Goal: Task Accomplishment & Management: Manage account settings

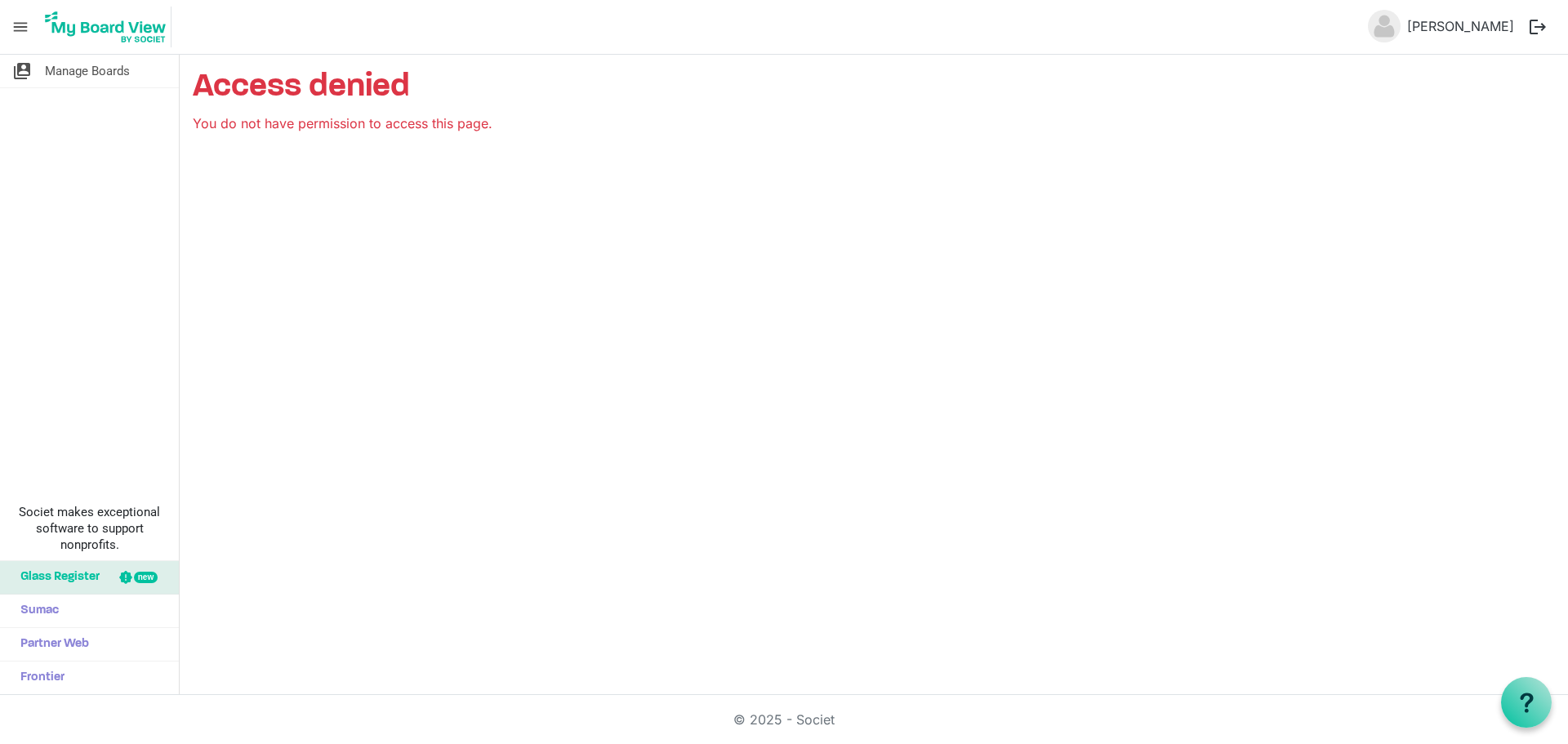
click at [121, 30] on img at bounding box center [105, 27] width 131 height 41
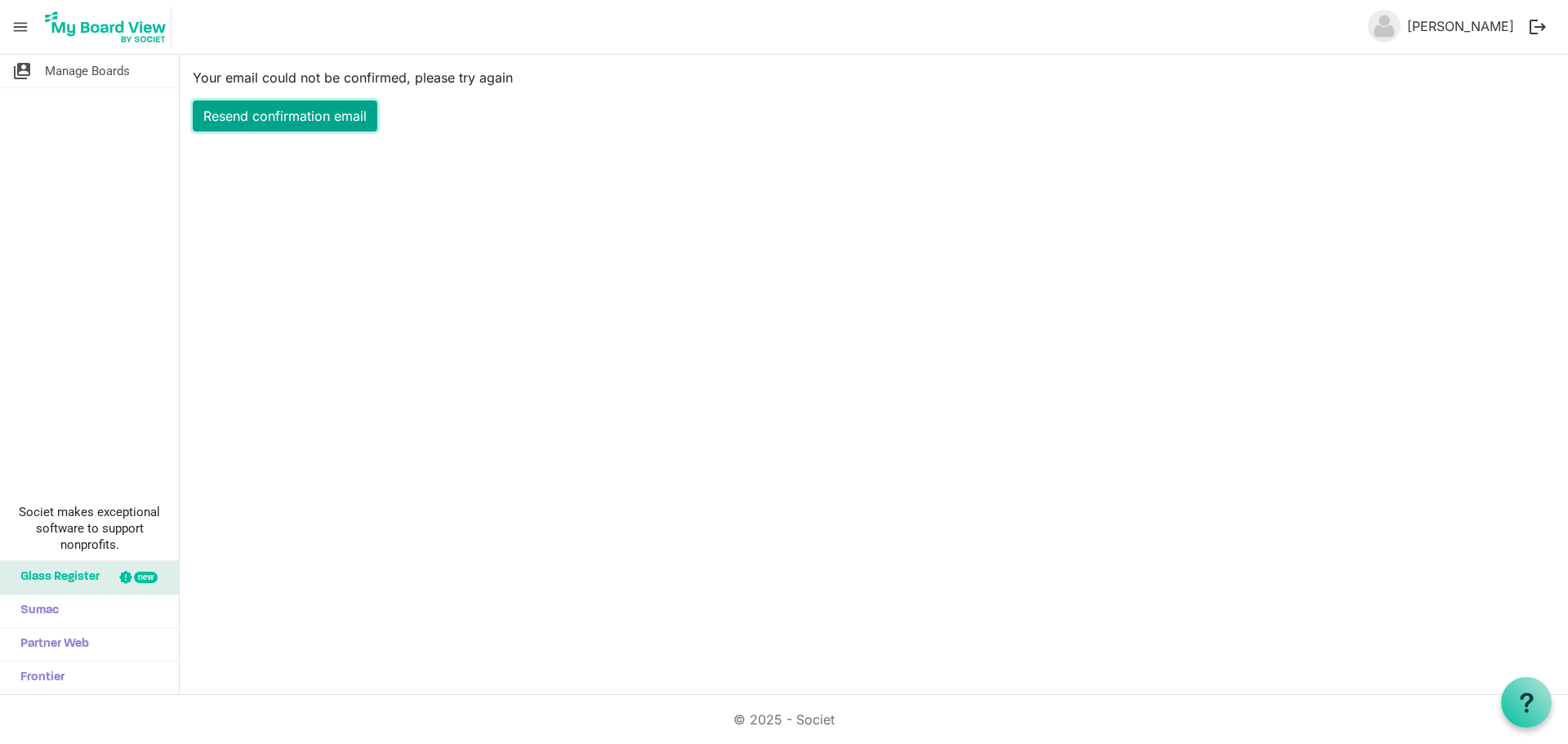
click at [285, 112] on link "Resend confirmation email" at bounding box center [285, 115] width 185 height 31
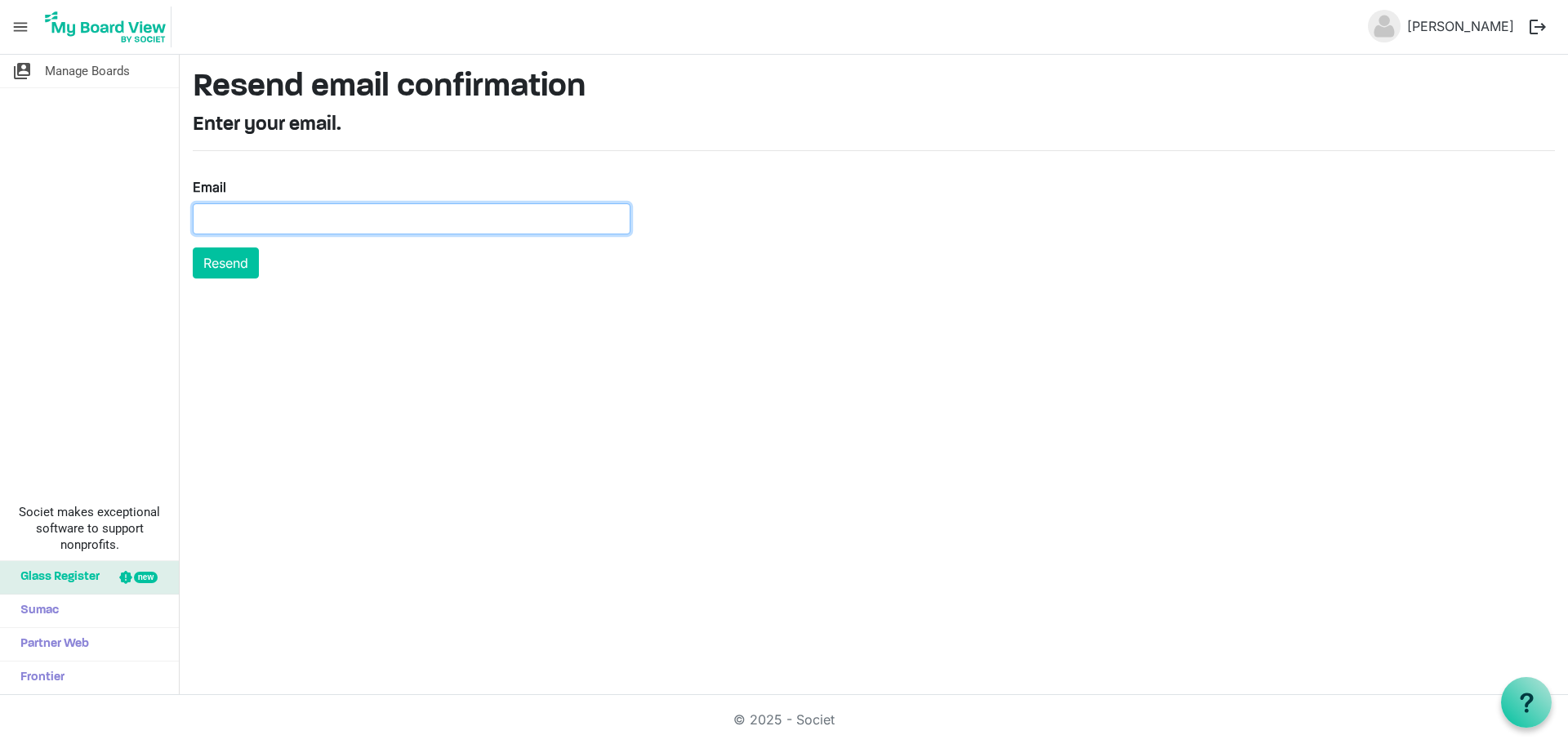
click at [236, 214] on input "Email" at bounding box center [411, 219] width 438 height 31
type input "director@idahofirewise.org"
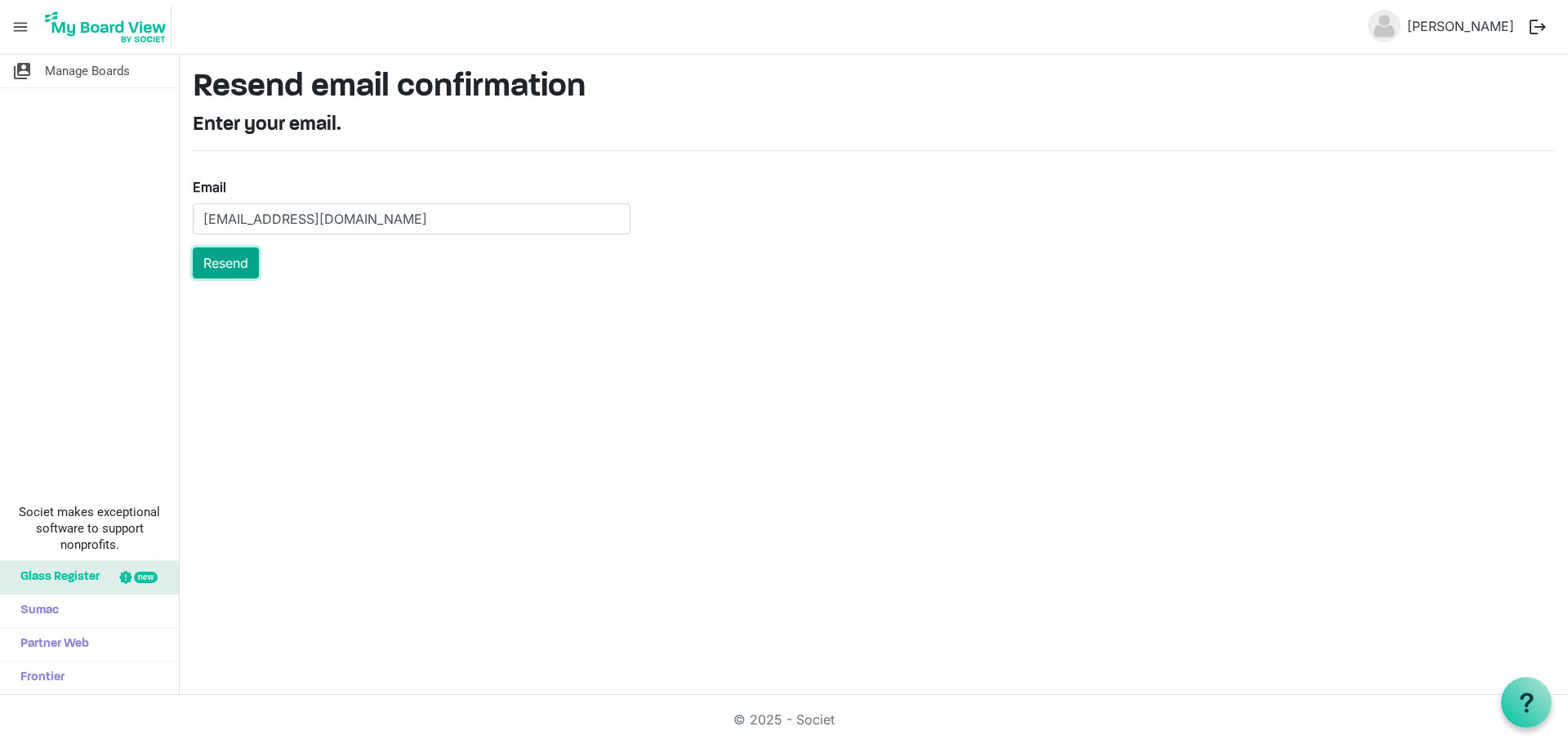
click at [220, 264] on button "Resend" at bounding box center [225, 262] width 67 height 31
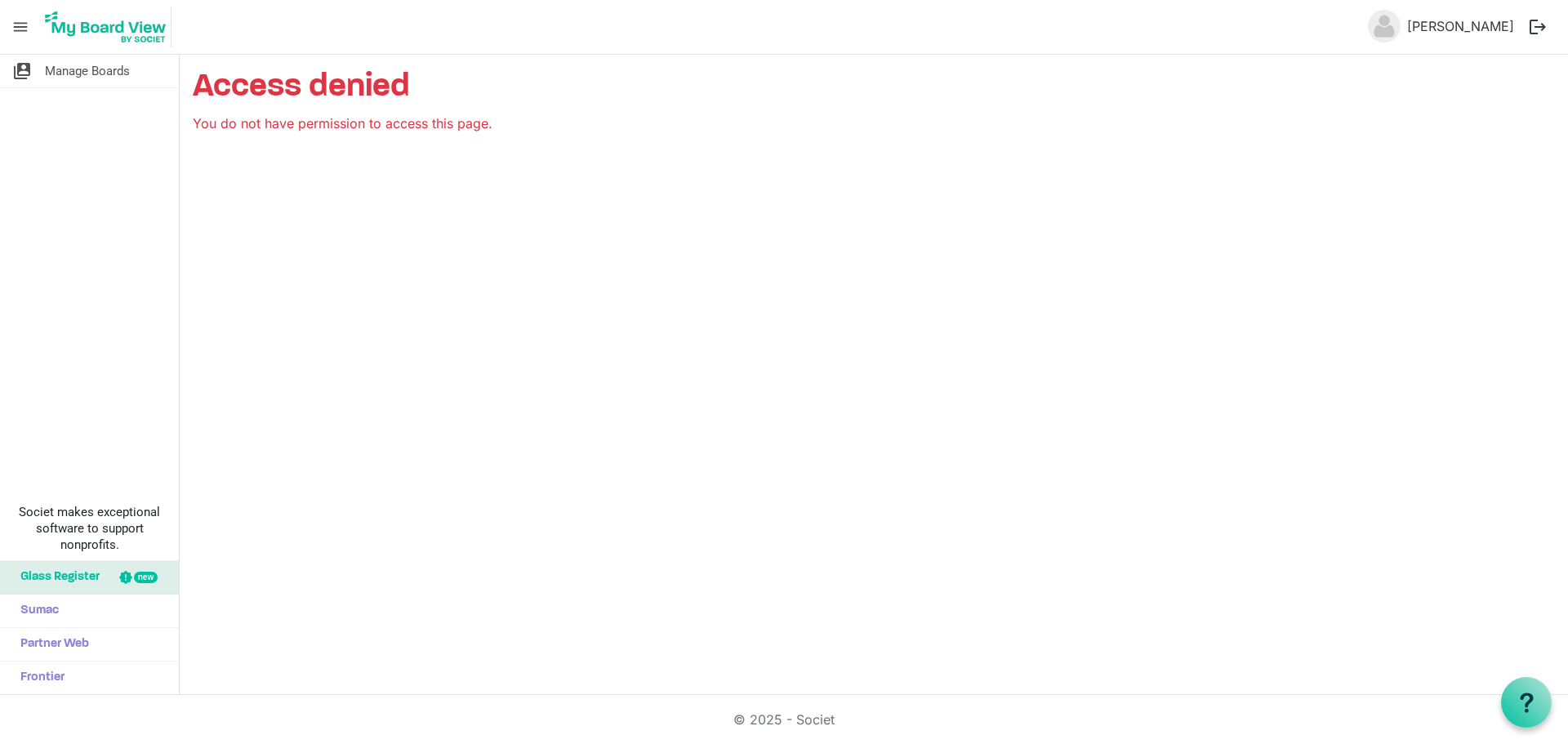
click at [414, 291] on div "switch_account Manage Boards Societ makes exceptional software to support nonpr…" at bounding box center [784, 374] width 1568 height 641
click at [21, 27] on span "menu" at bounding box center [20, 27] width 31 height 31
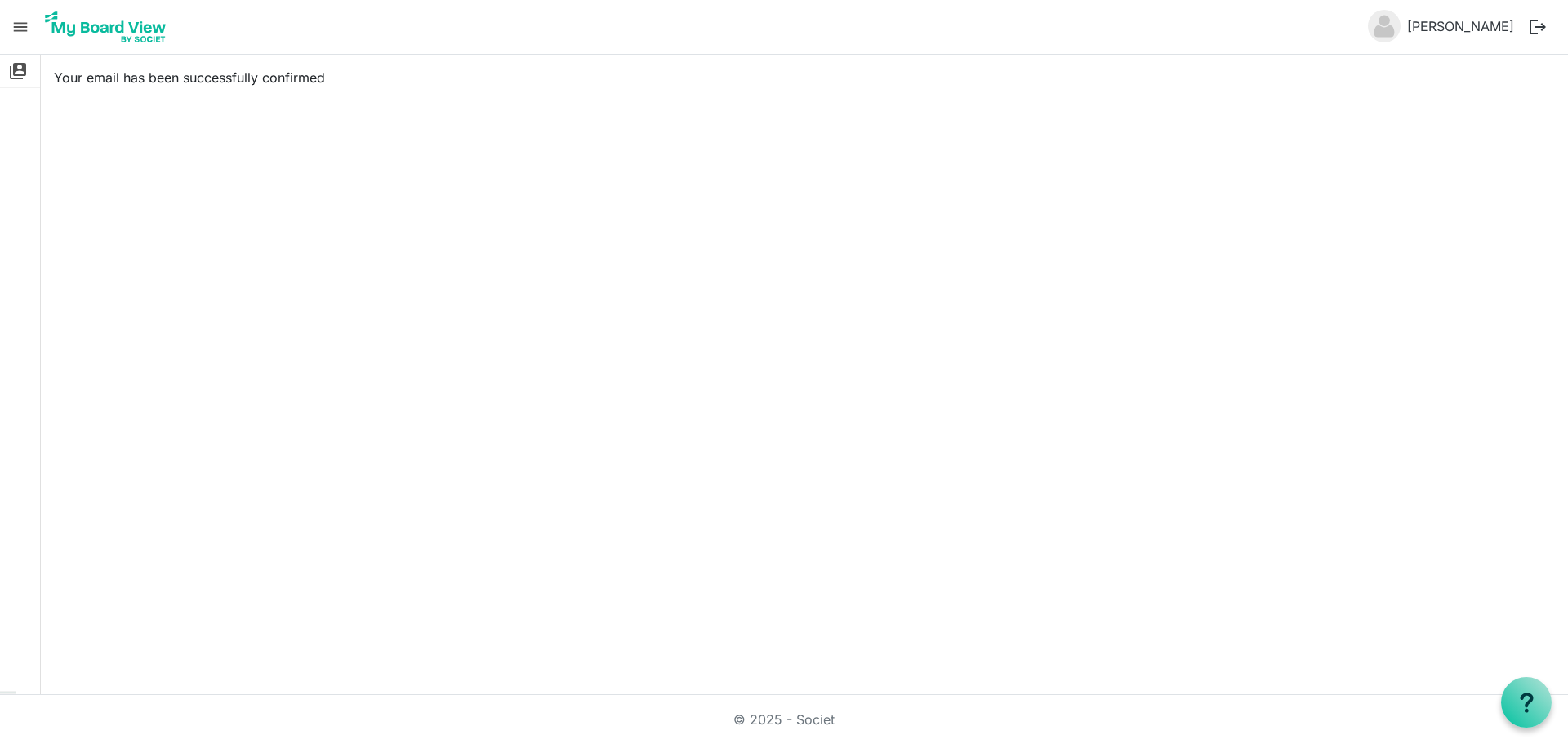
click at [106, 29] on img at bounding box center [105, 27] width 131 height 41
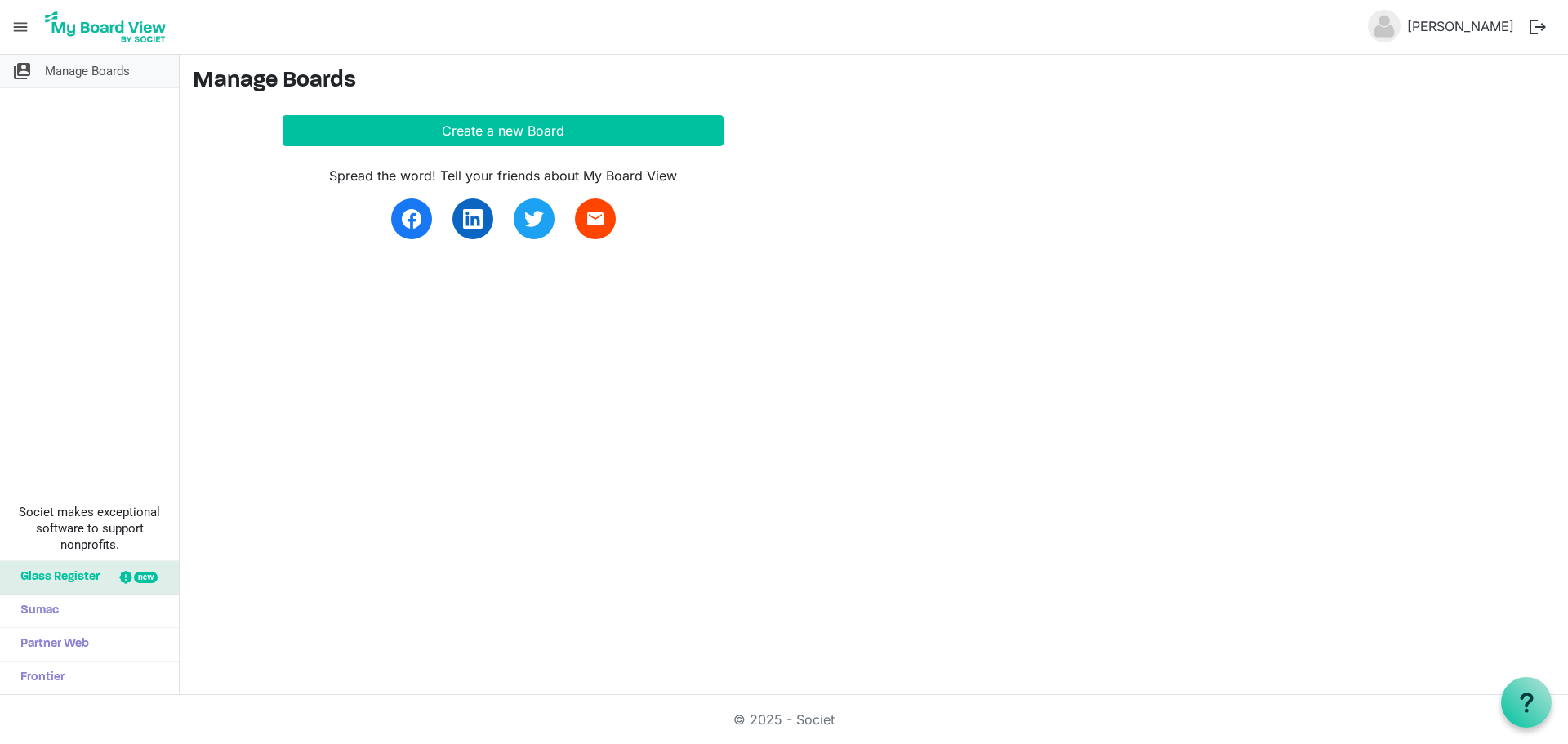
click at [71, 72] on span "Manage Boards" at bounding box center [87, 71] width 85 height 33
click at [1473, 29] on link "Mike Ward" at bounding box center [1460, 26] width 120 height 33
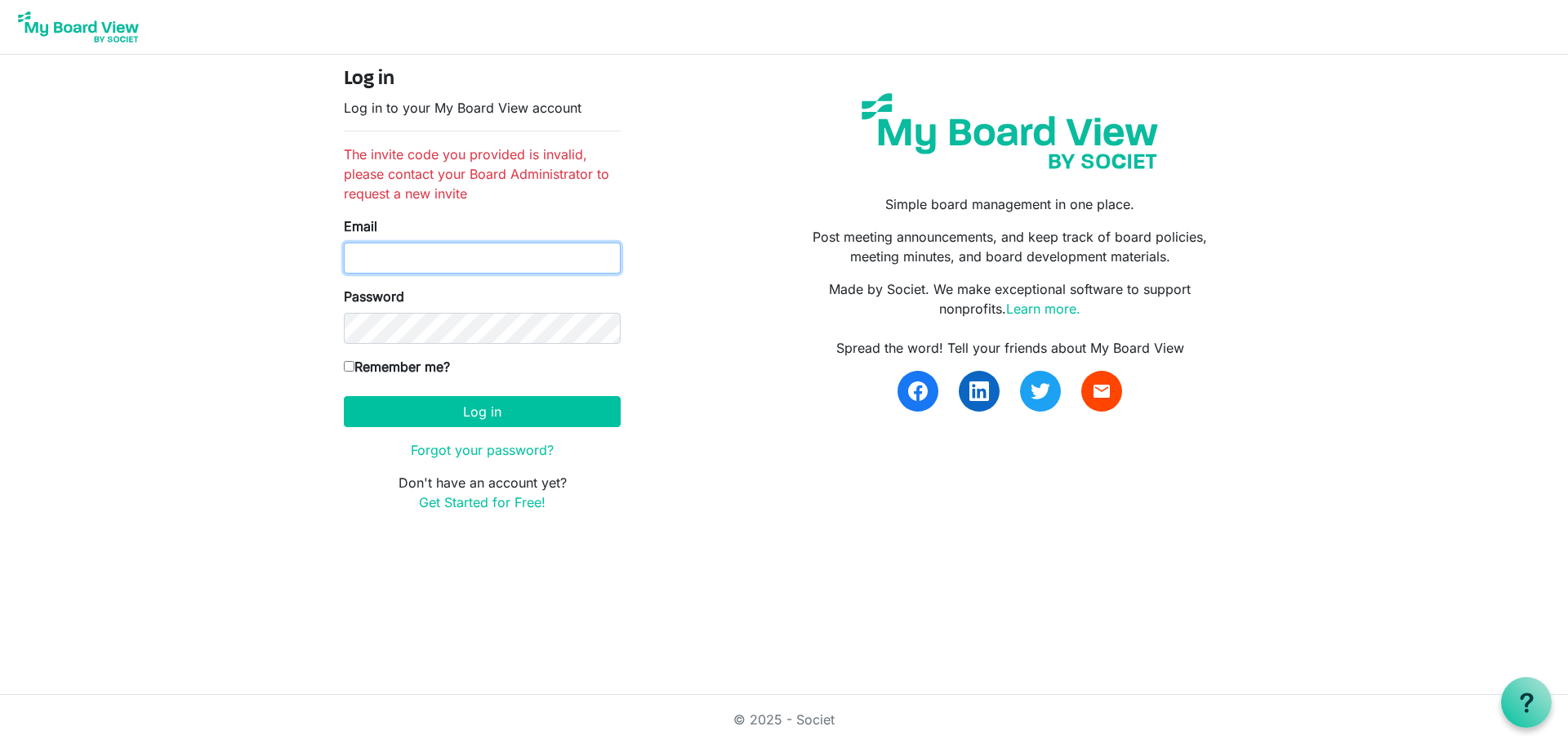
click at [365, 257] on input "Email" at bounding box center [482, 257] width 277 height 31
type input "director@idahofirewise.org"
click at [346, 366] on input "Remember me?" at bounding box center [349, 366] width 11 height 11
checkbox input "true"
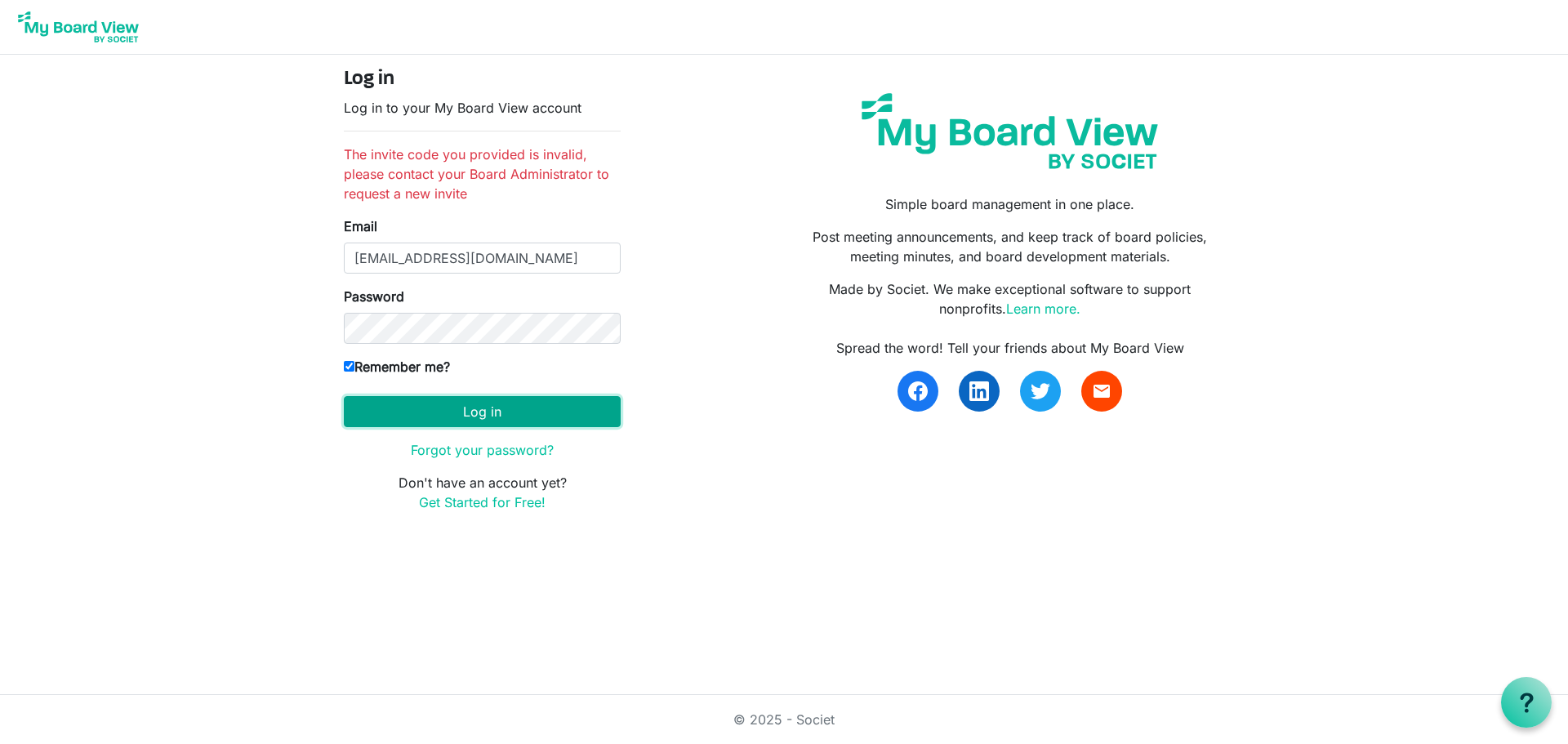
click at [470, 416] on button "Log in" at bounding box center [482, 411] width 277 height 31
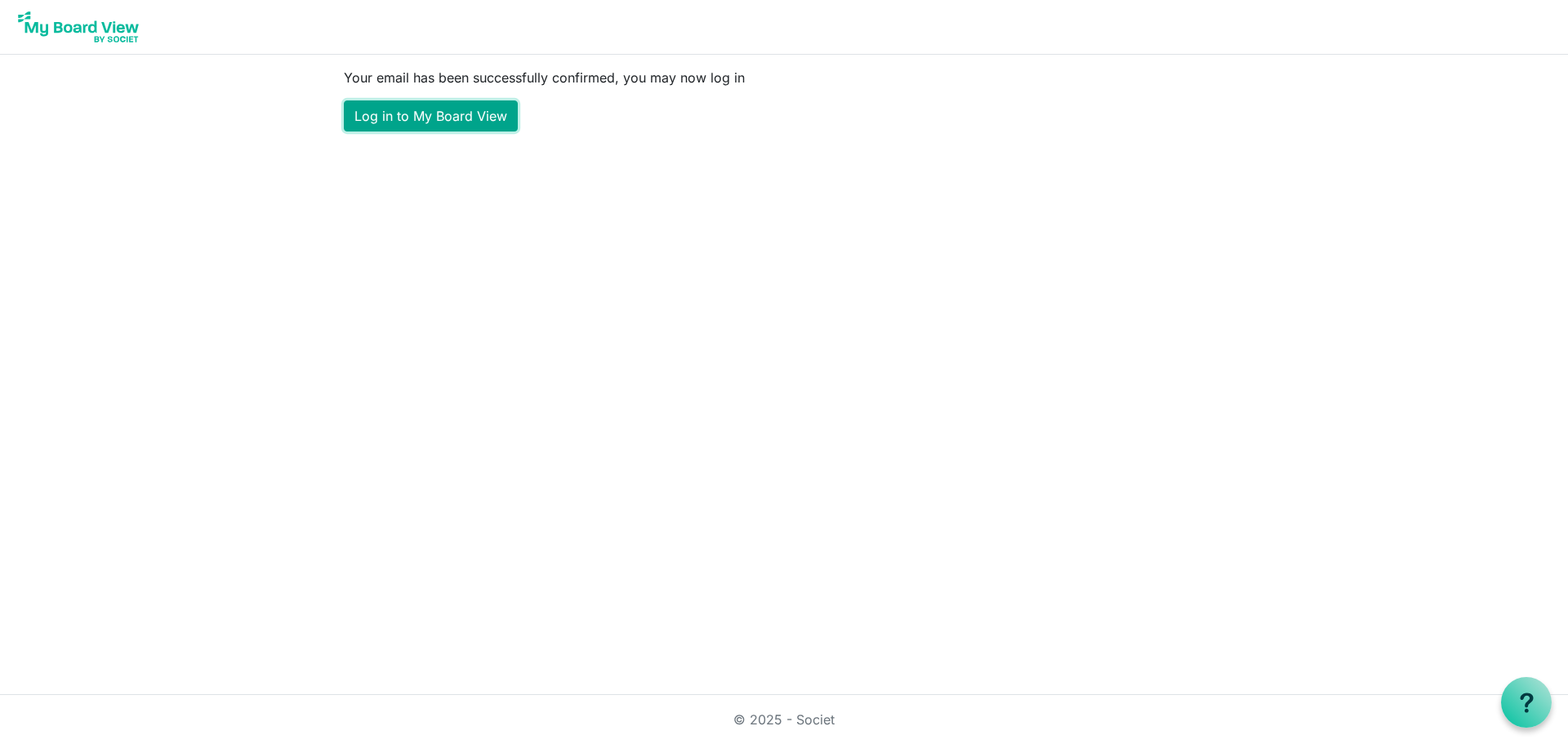
click at [462, 120] on link "Log in to My Board View" at bounding box center [430, 115] width 174 height 31
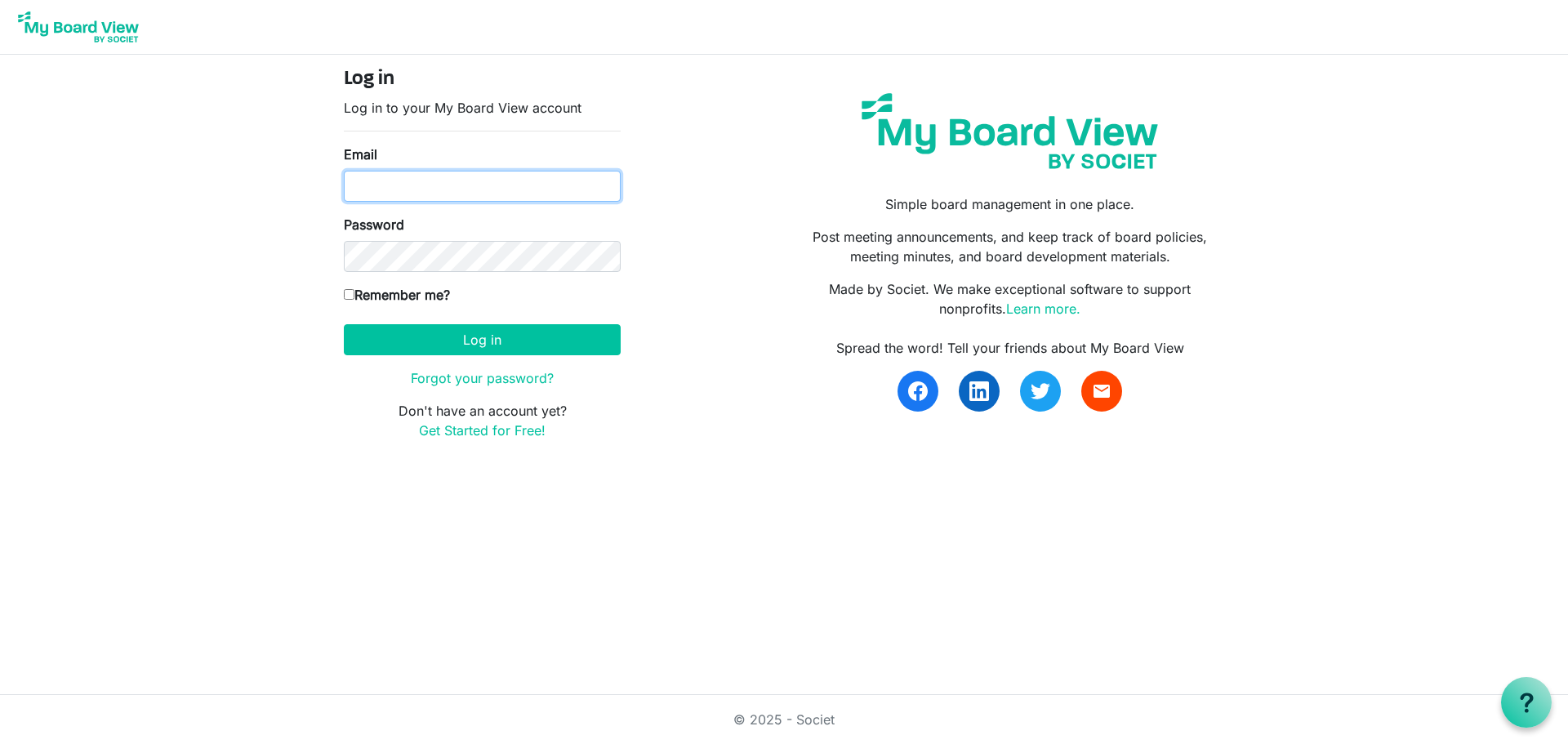
click at [410, 186] on input "Email" at bounding box center [482, 186] width 277 height 31
type input "[EMAIL_ADDRESS][DOMAIN_NAME]"
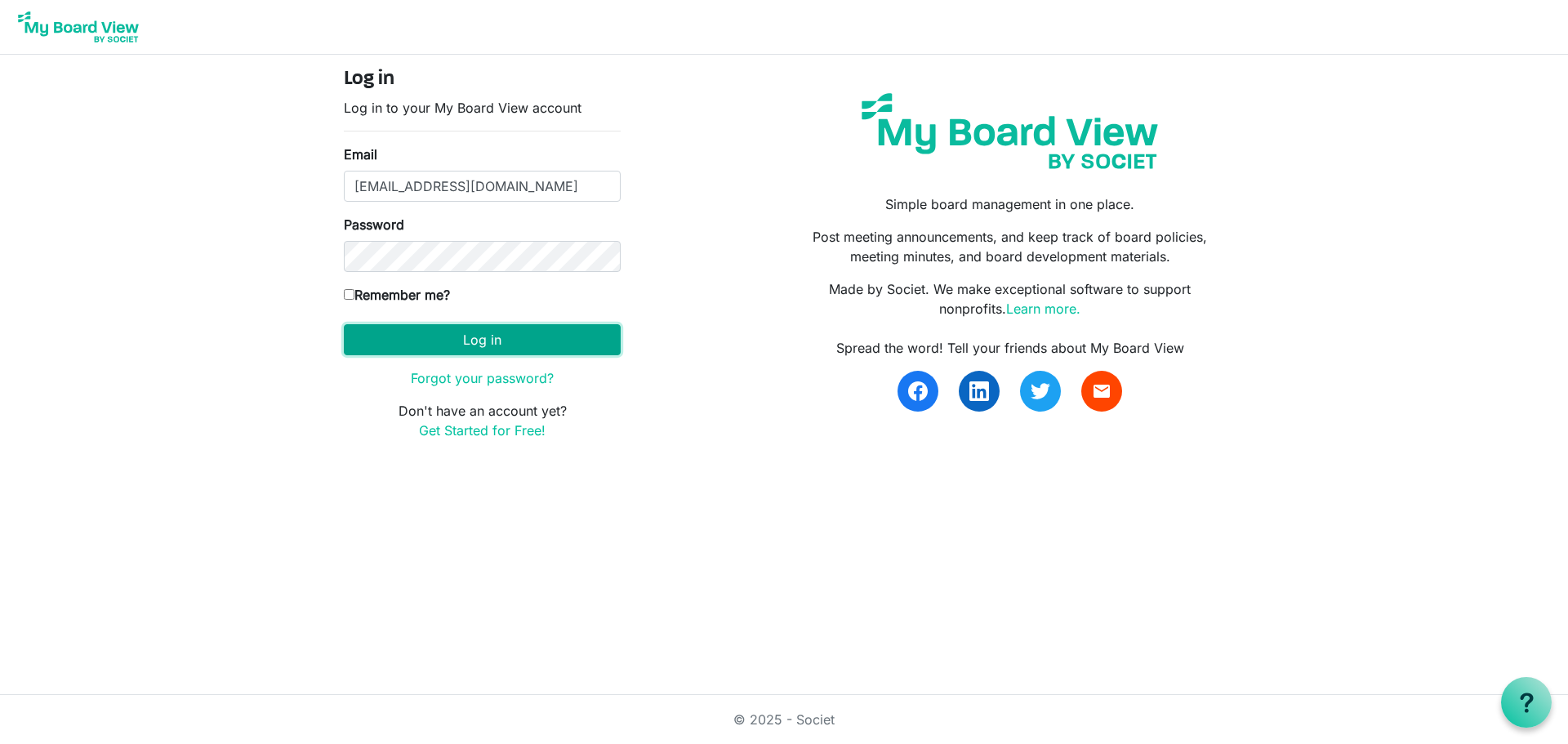
click at [503, 331] on button "Log in" at bounding box center [482, 339] width 277 height 31
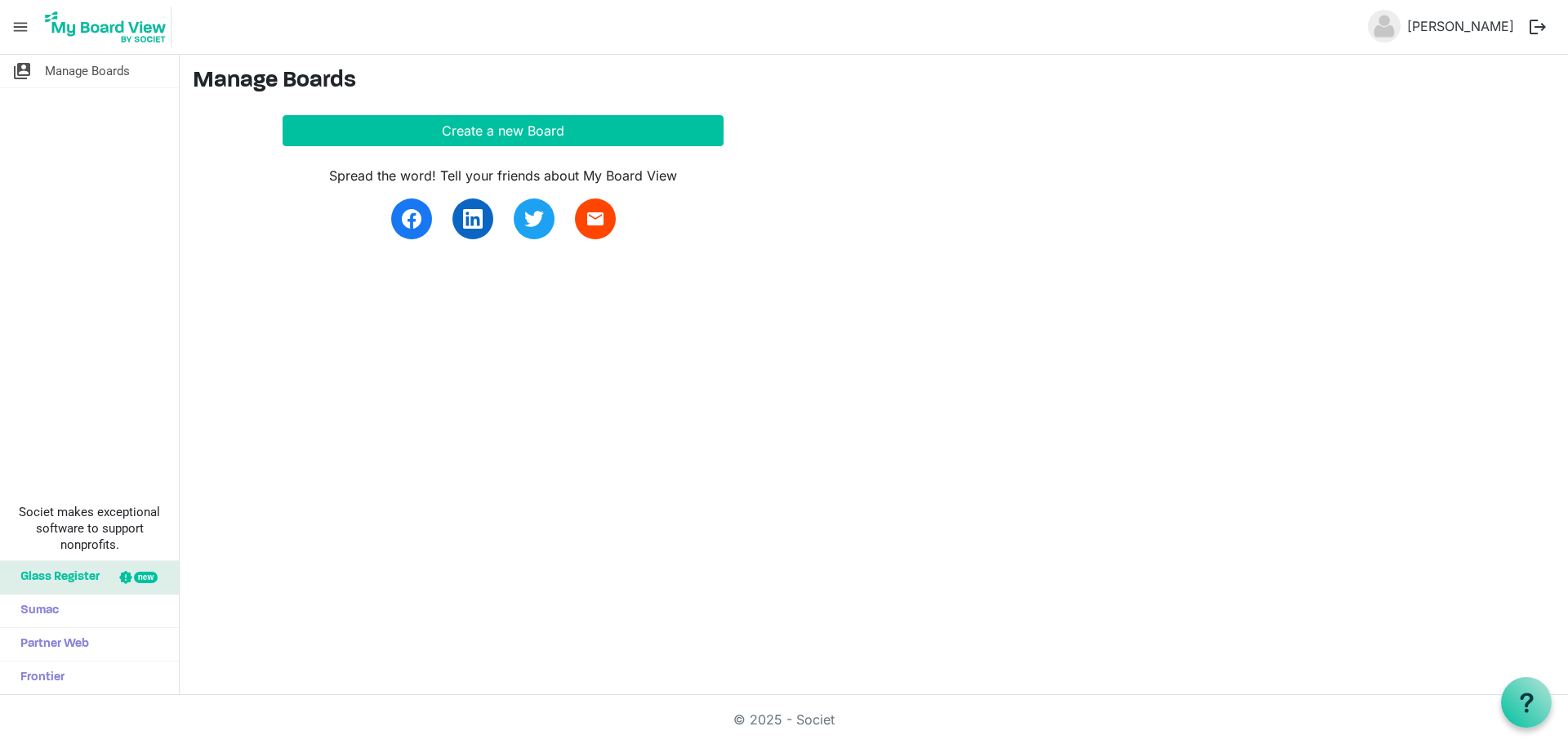
click at [377, 351] on div "switch_account Manage Boards Societ makes exceptional software to support nonpr…" at bounding box center [784, 374] width 1568 height 641
